Goal: Information Seeking & Learning: Learn about a topic

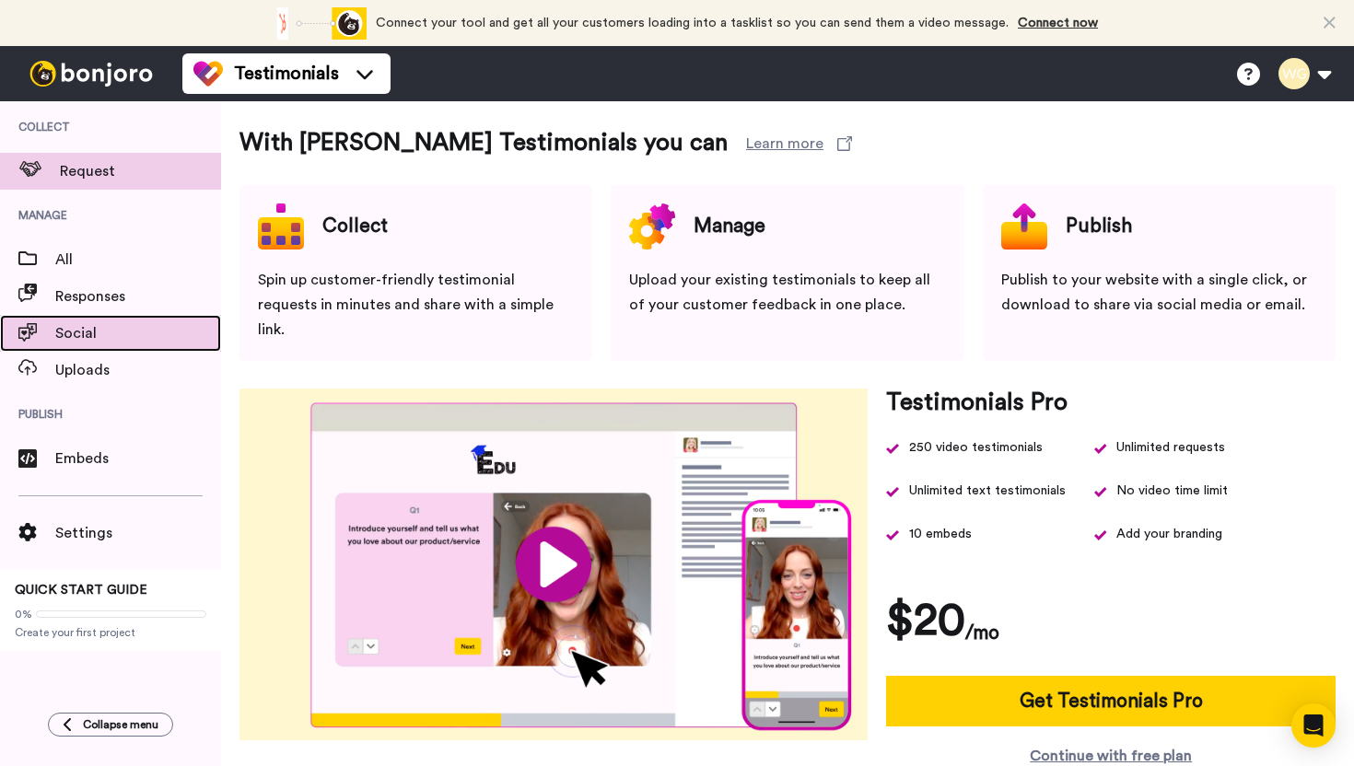
click at [84, 335] on span "Social" at bounding box center [138, 333] width 166 height 22
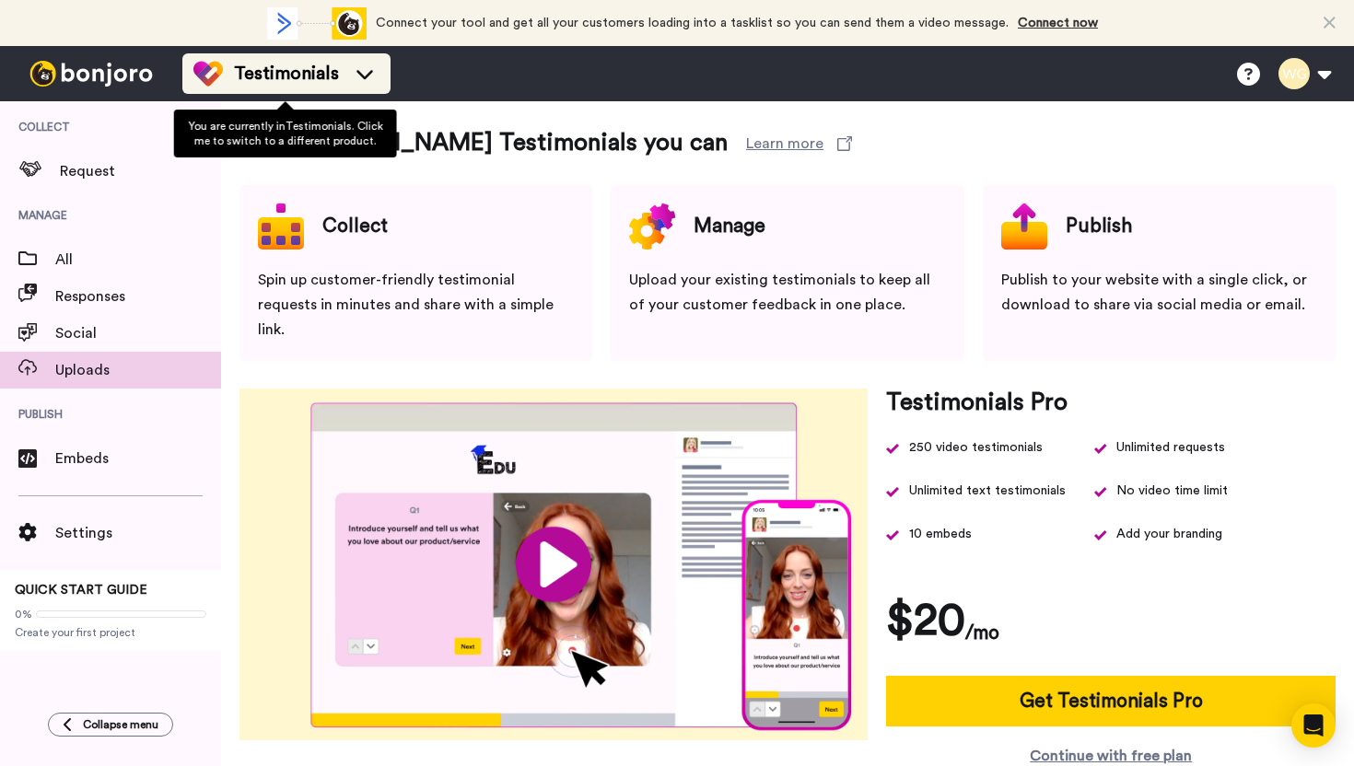
click at [366, 70] on icon at bounding box center [364, 73] width 29 height 18
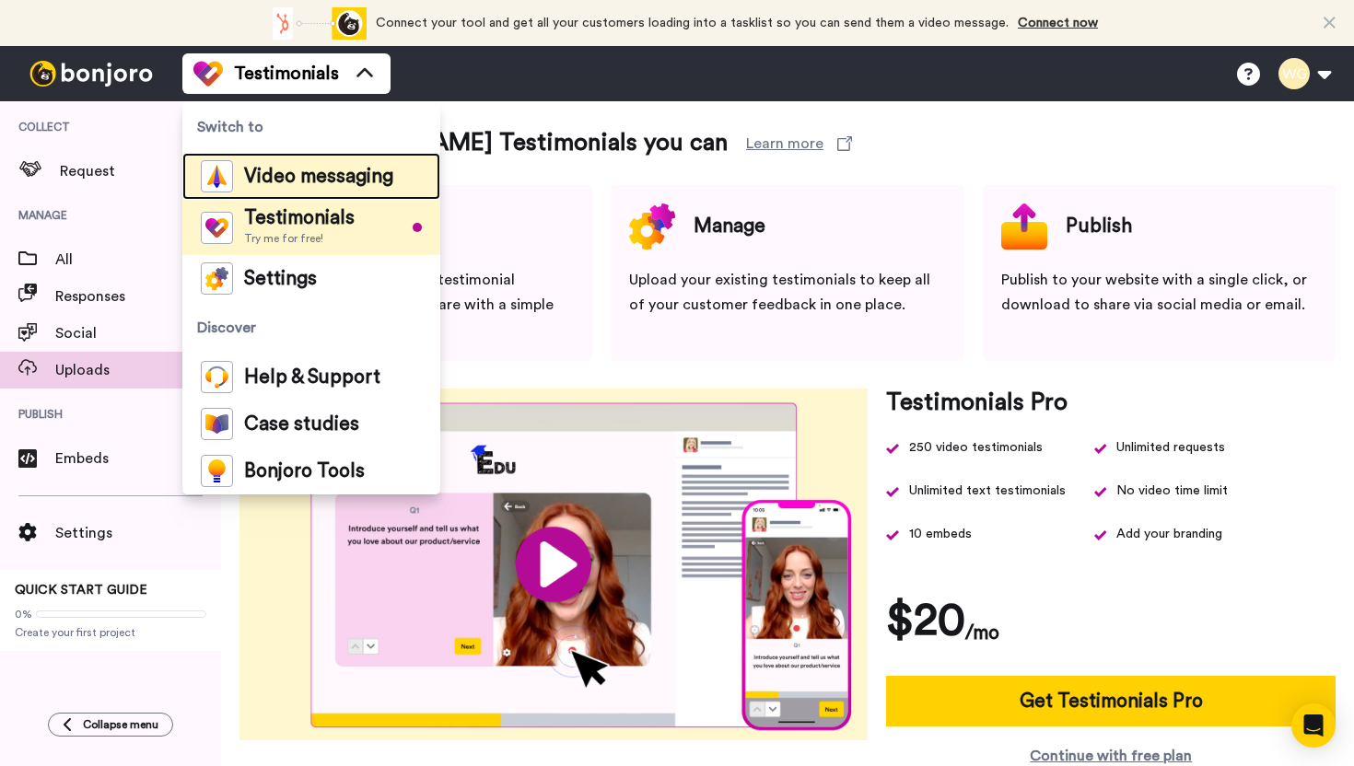
click at [314, 172] on span "Video messaging" at bounding box center [318, 177] width 149 height 18
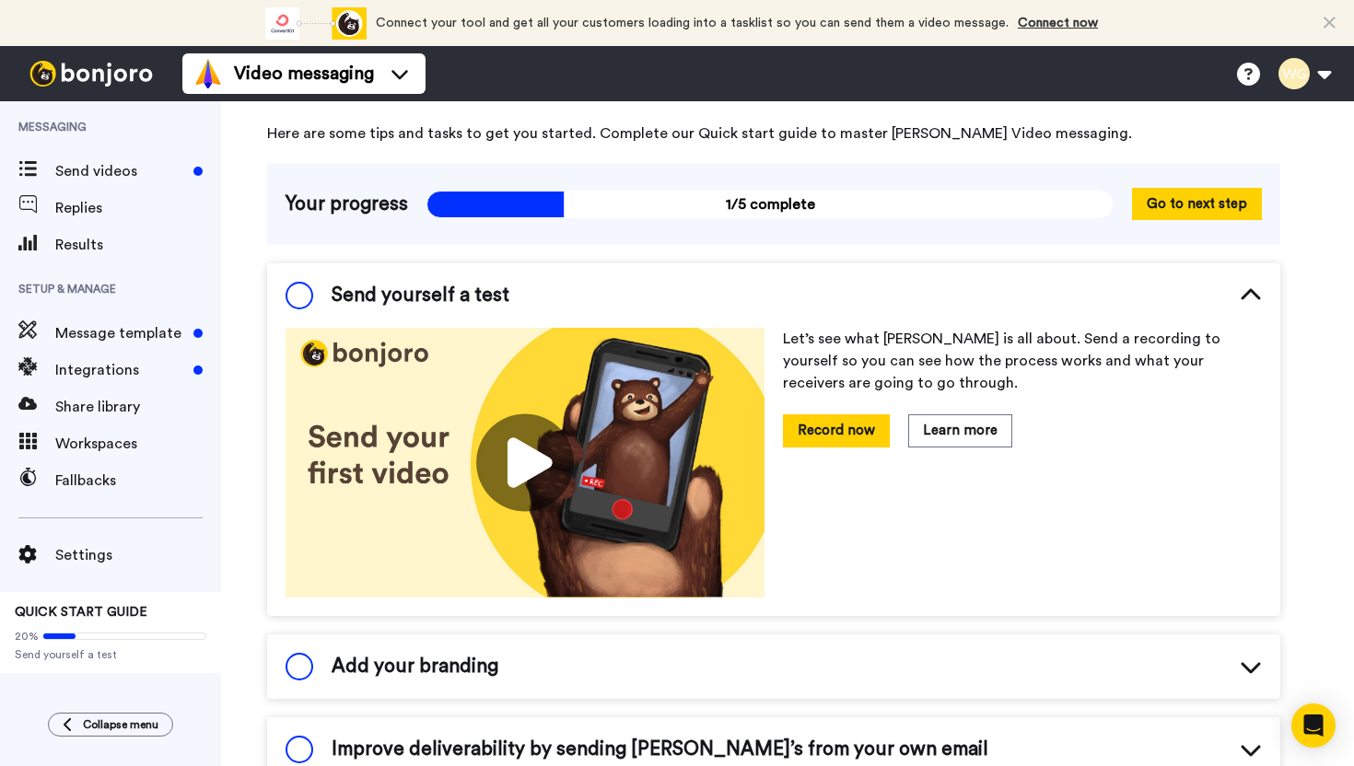
scroll to position [67, 0]
